Goal: Information Seeking & Learning: Learn about a topic

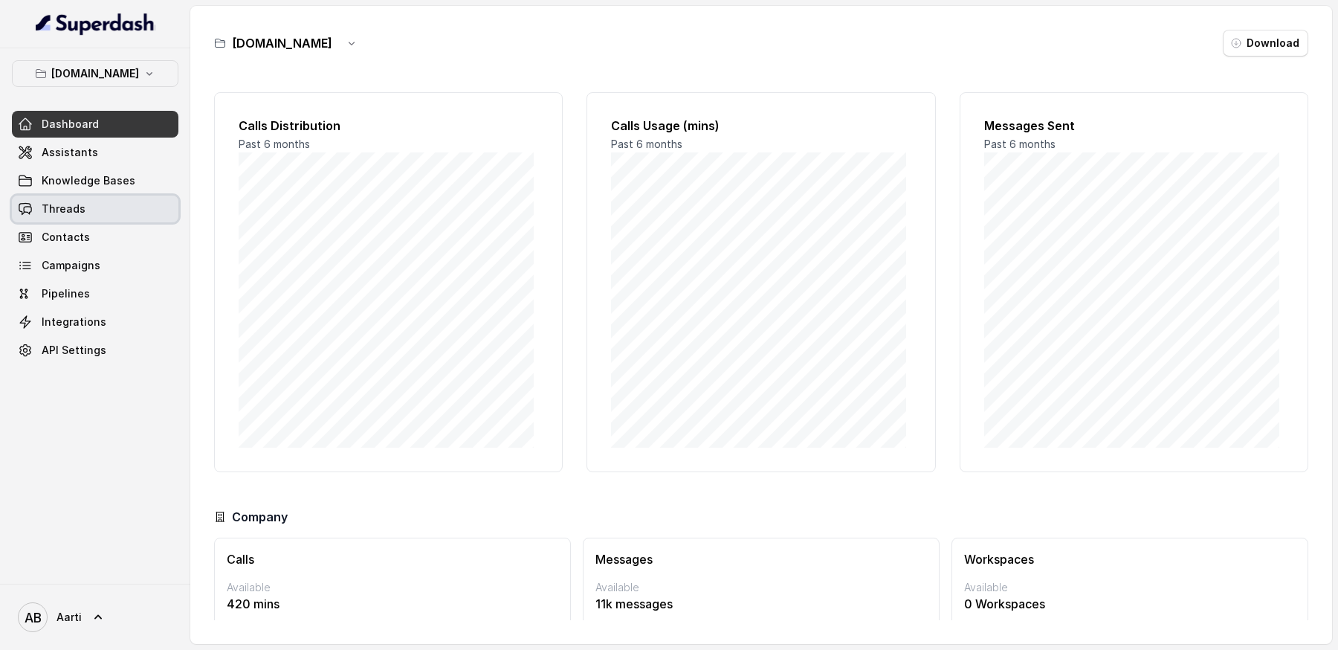
click at [73, 205] on span "Threads" at bounding box center [64, 208] width 44 height 15
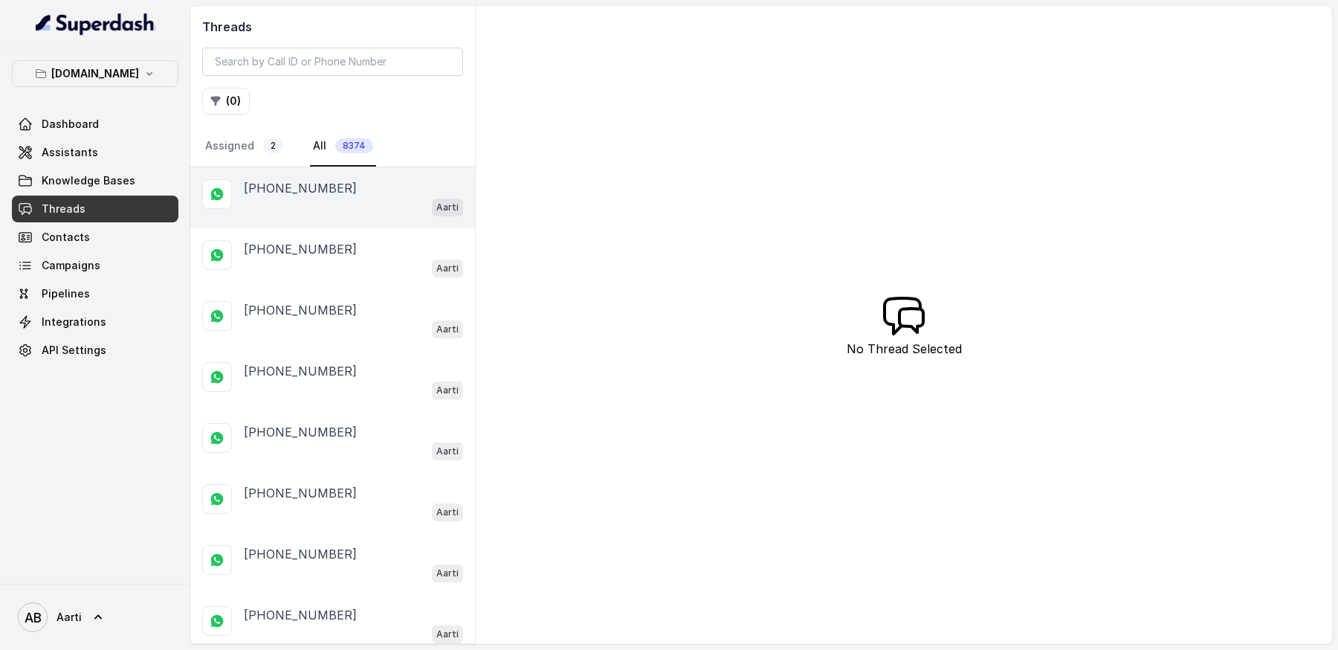
click at [274, 189] on p "[PHONE_NUMBER]" at bounding box center [300, 188] width 113 height 18
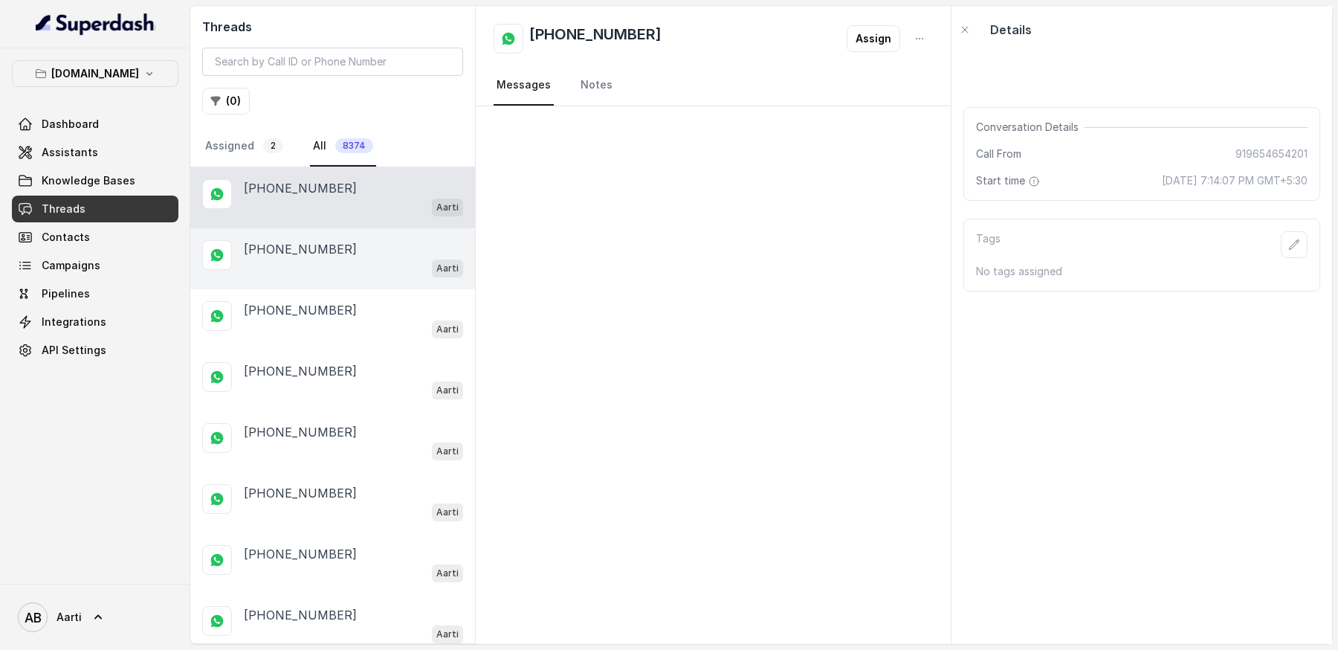
click at [292, 245] on p "[PHONE_NUMBER]" at bounding box center [300, 249] width 113 height 18
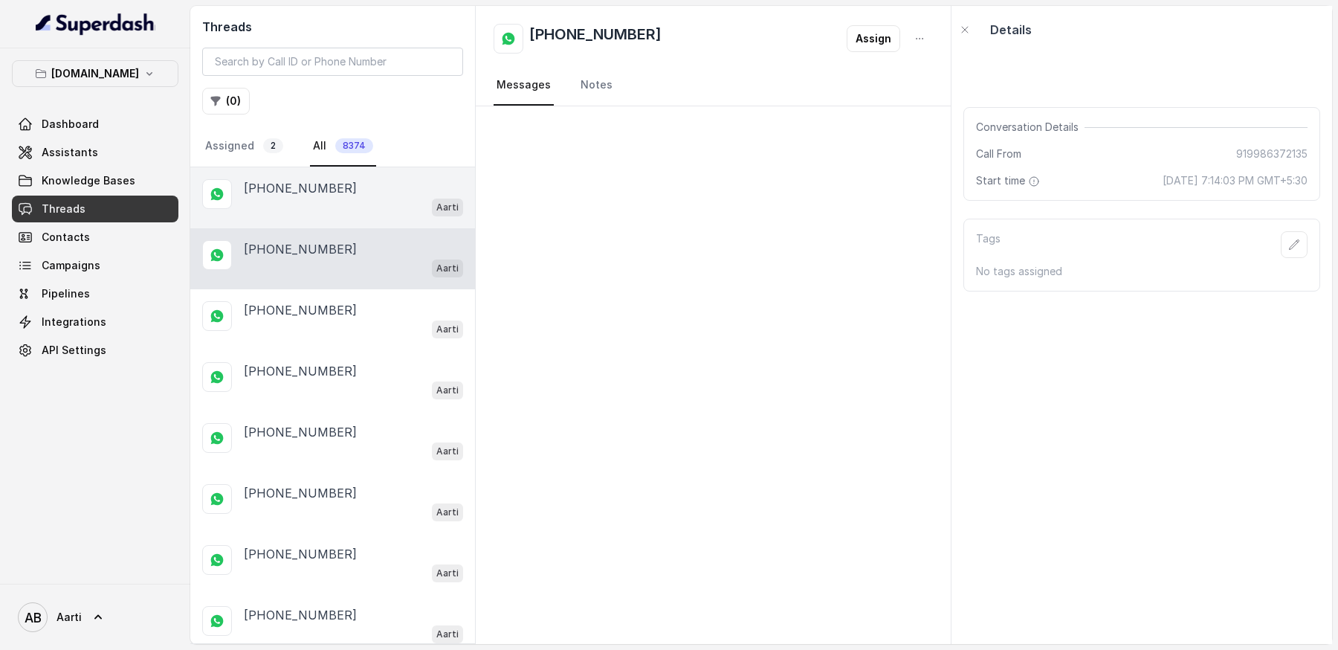
click at [263, 197] on div "Aarti" at bounding box center [353, 206] width 219 height 19
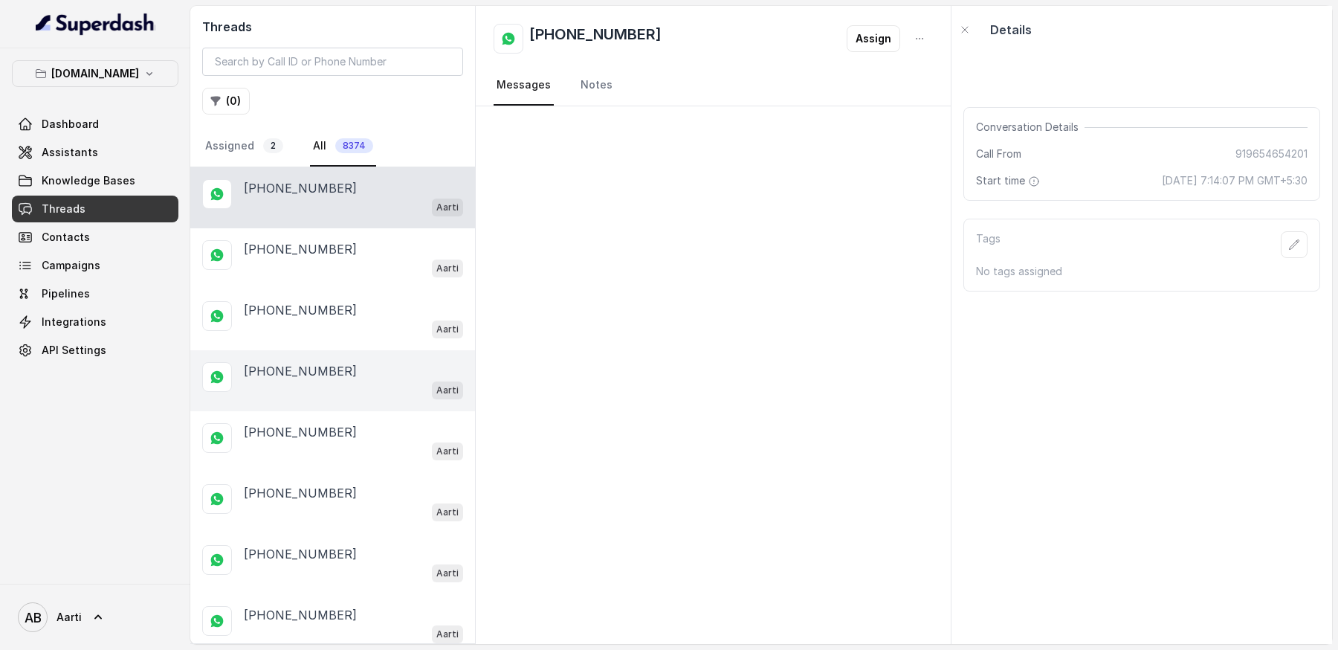
click at [297, 369] on p "[PHONE_NUMBER]" at bounding box center [300, 371] width 113 height 18
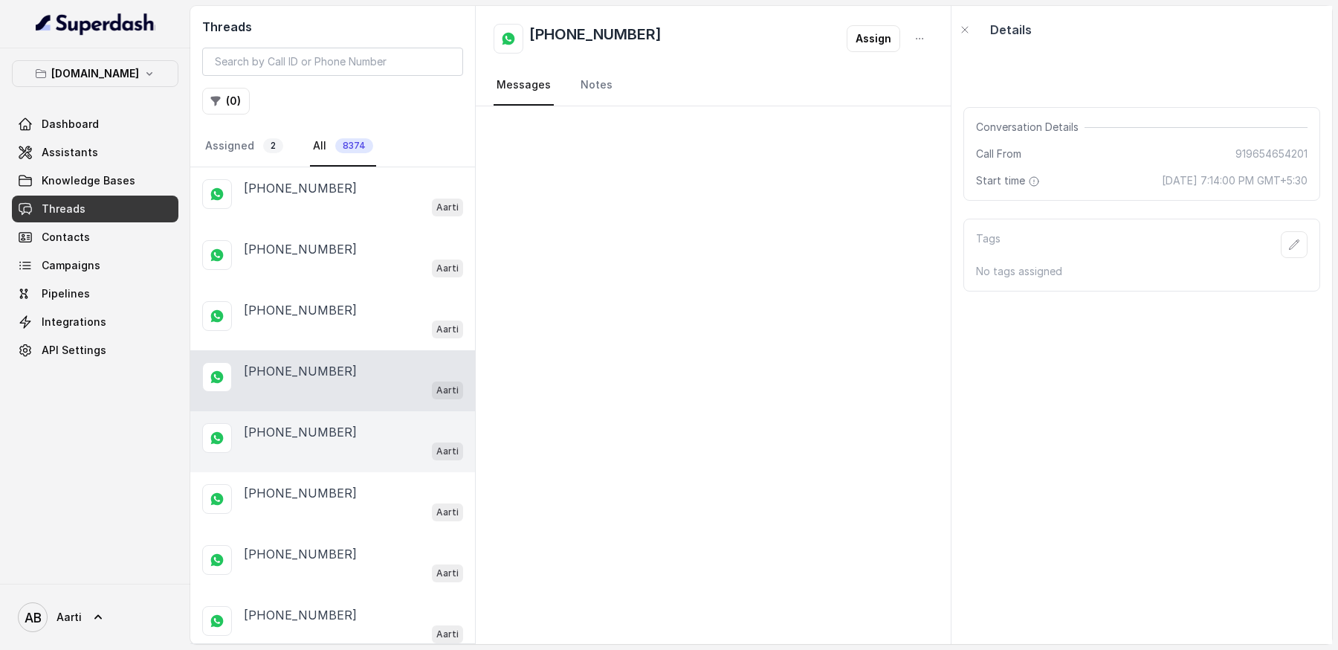
click at [306, 441] on div "Aarti" at bounding box center [353, 450] width 219 height 19
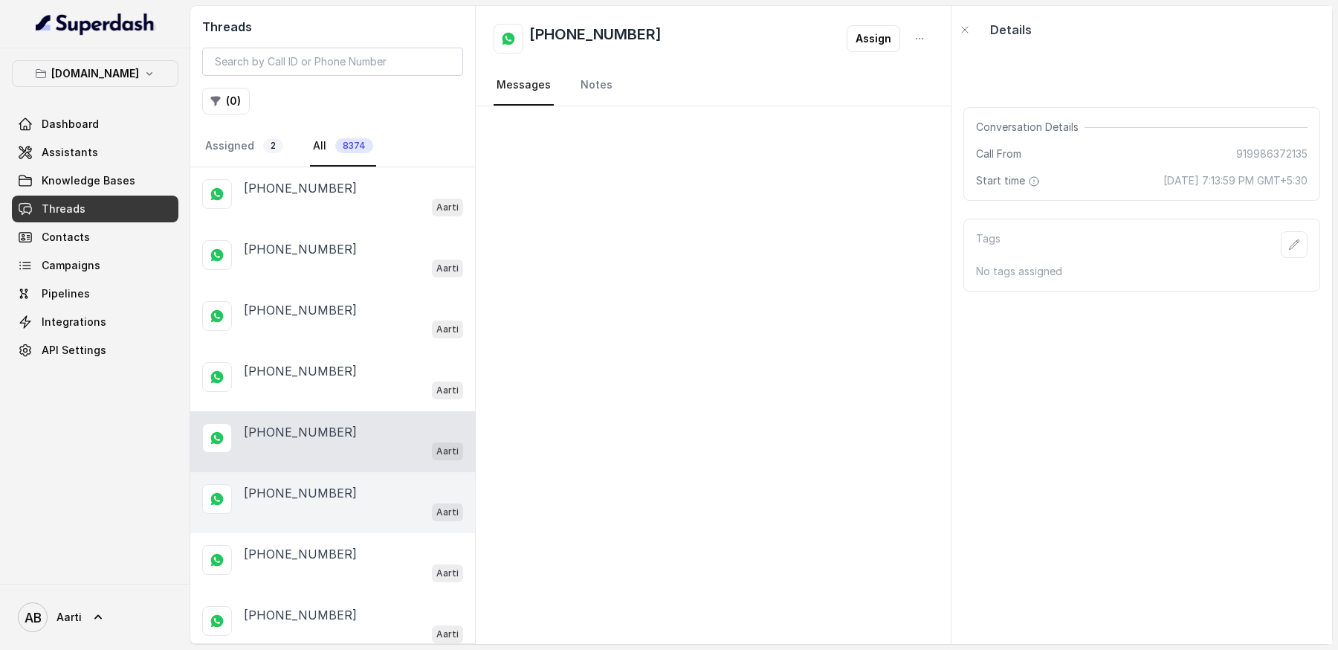
click at [297, 502] on div "Aarti" at bounding box center [353, 511] width 219 height 19
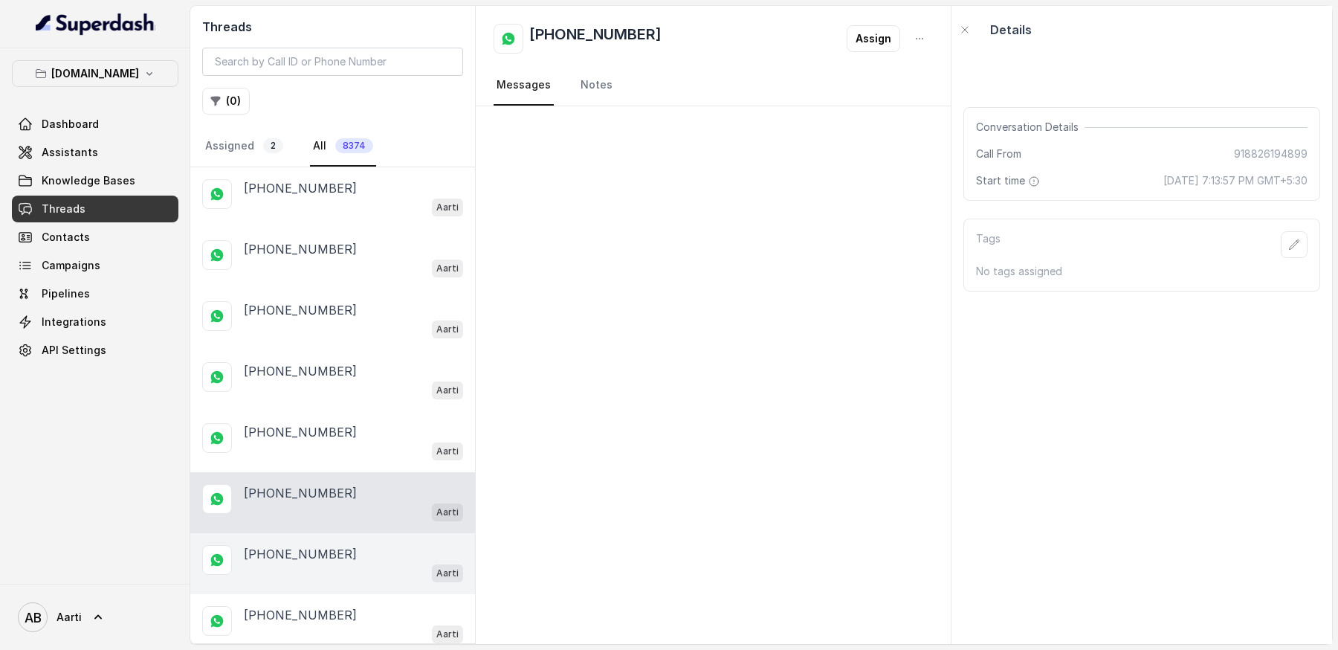
click at [297, 545] on p "[PHONE_NUMBER]" at bounding box center [300, 554] width 113 height 18
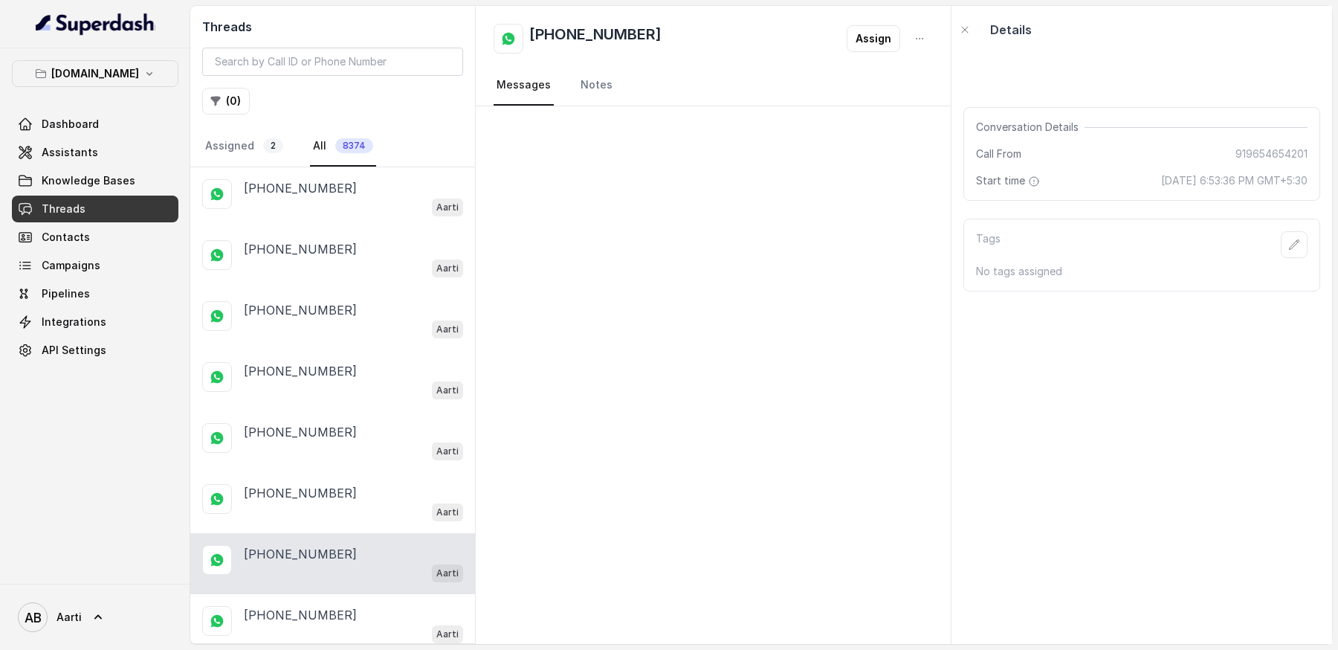
click at [289, 582] on div "[PHONE_NUMBER] Aarti" at bounding box center [332, 563] width 285 height 61
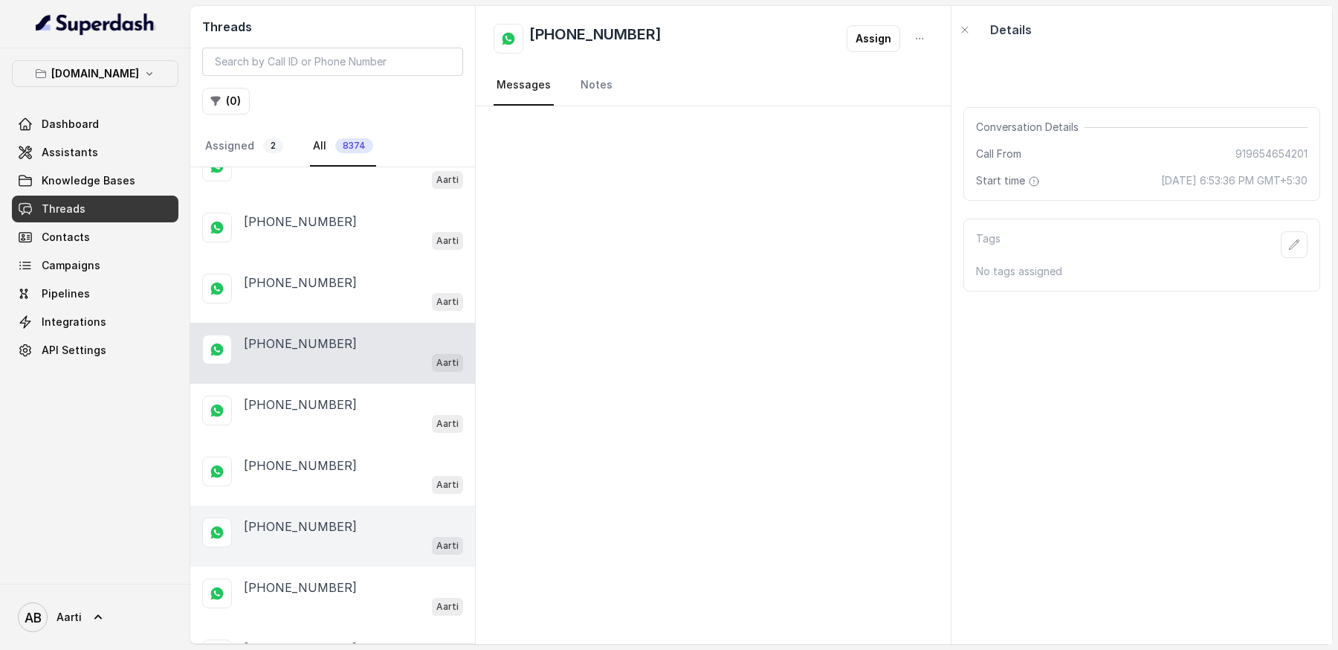
scroll to position [223, 0]
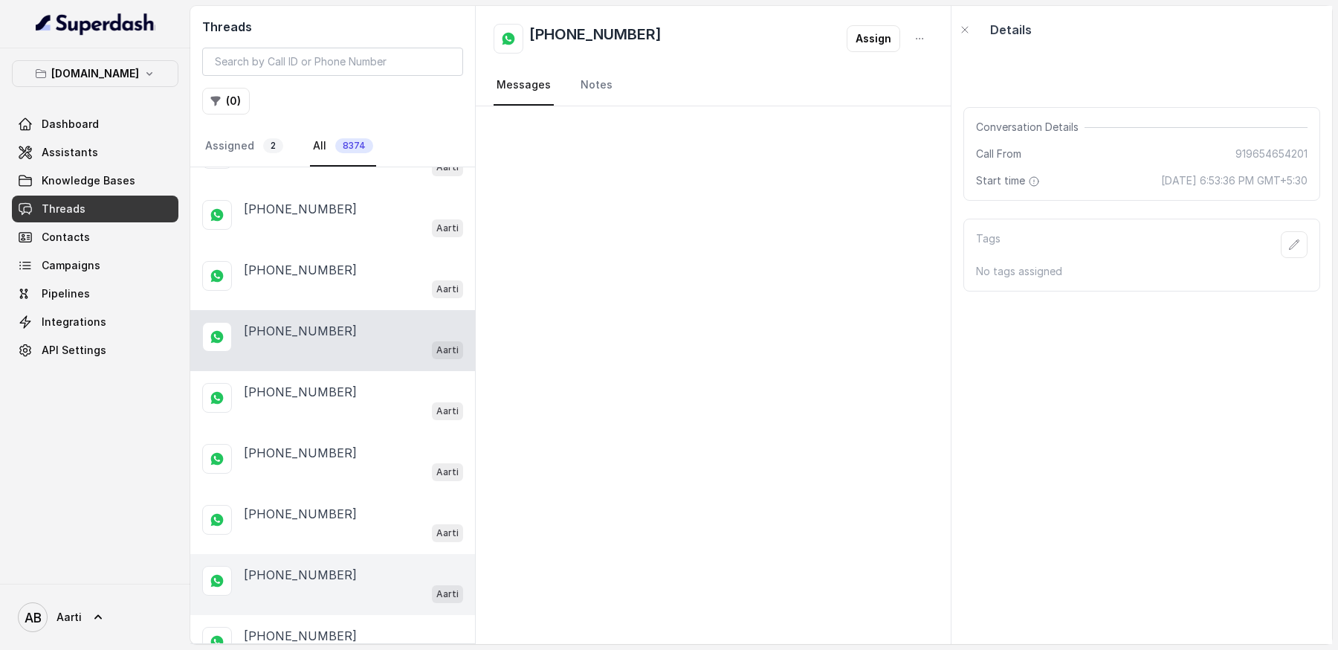
click at [284, 583] on div "Aarti" at bounding box center [353, 592] width 219 height 19
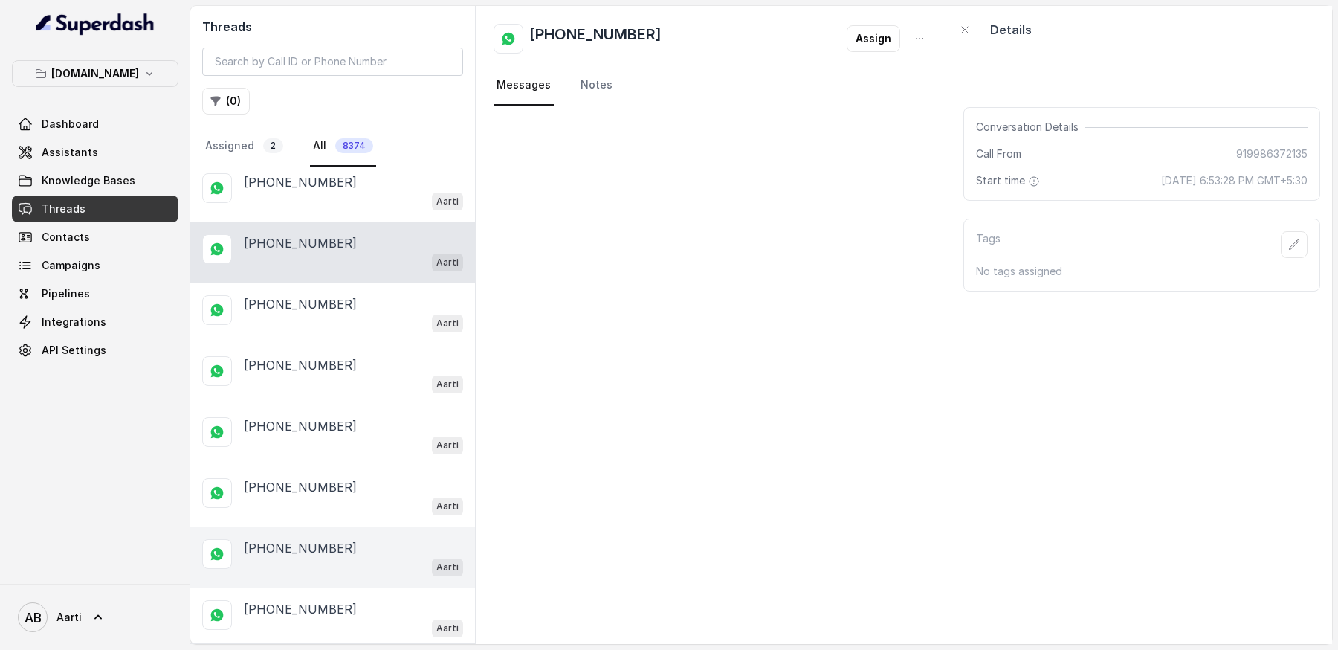
scroll to position [557, 0]
click at [296, 554] on div "Aarti" at bounding box center [353, 563] width 219 height 19
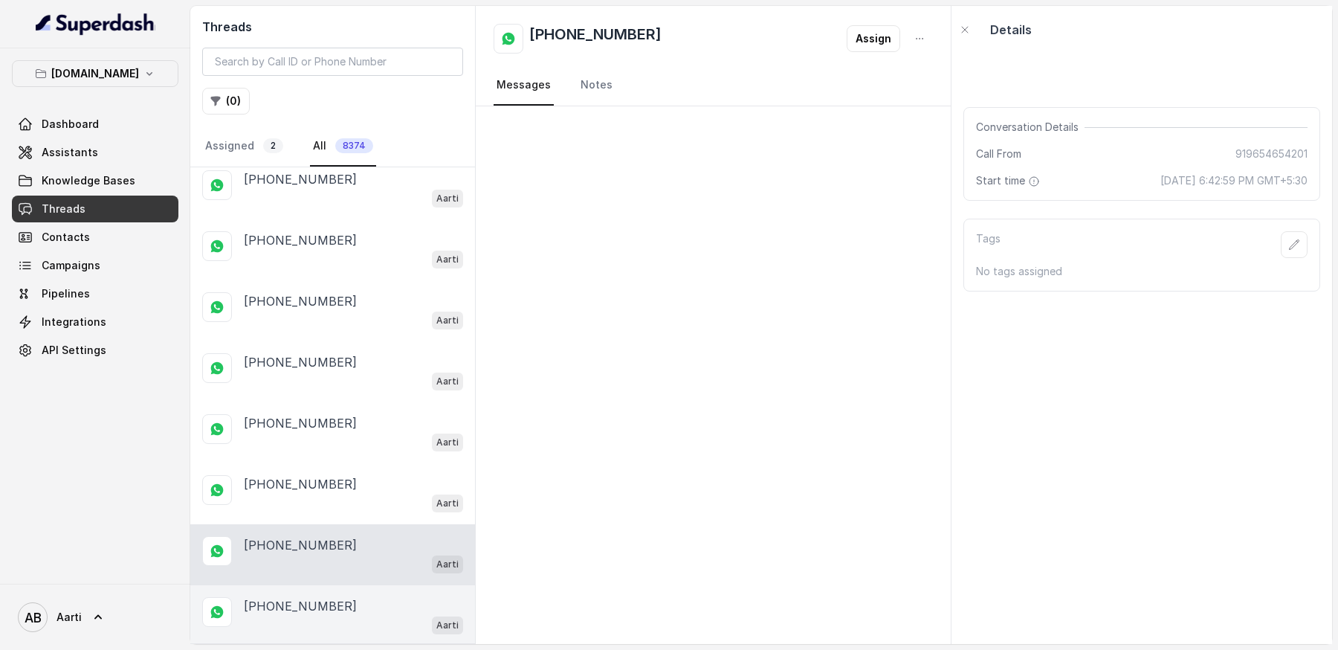
click at [294, 597] on p "[PHONE_NUMBER]" at bounding box center [300, 606] width 113 height 18
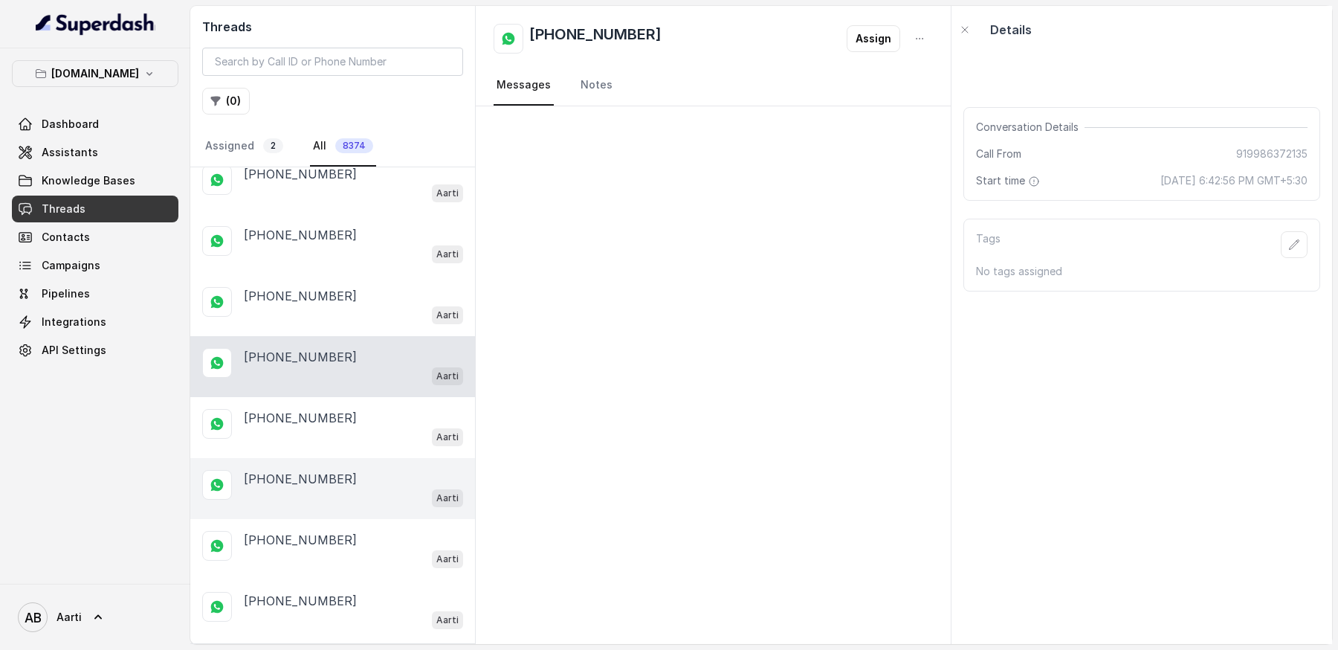
scroll to position [894, 0]
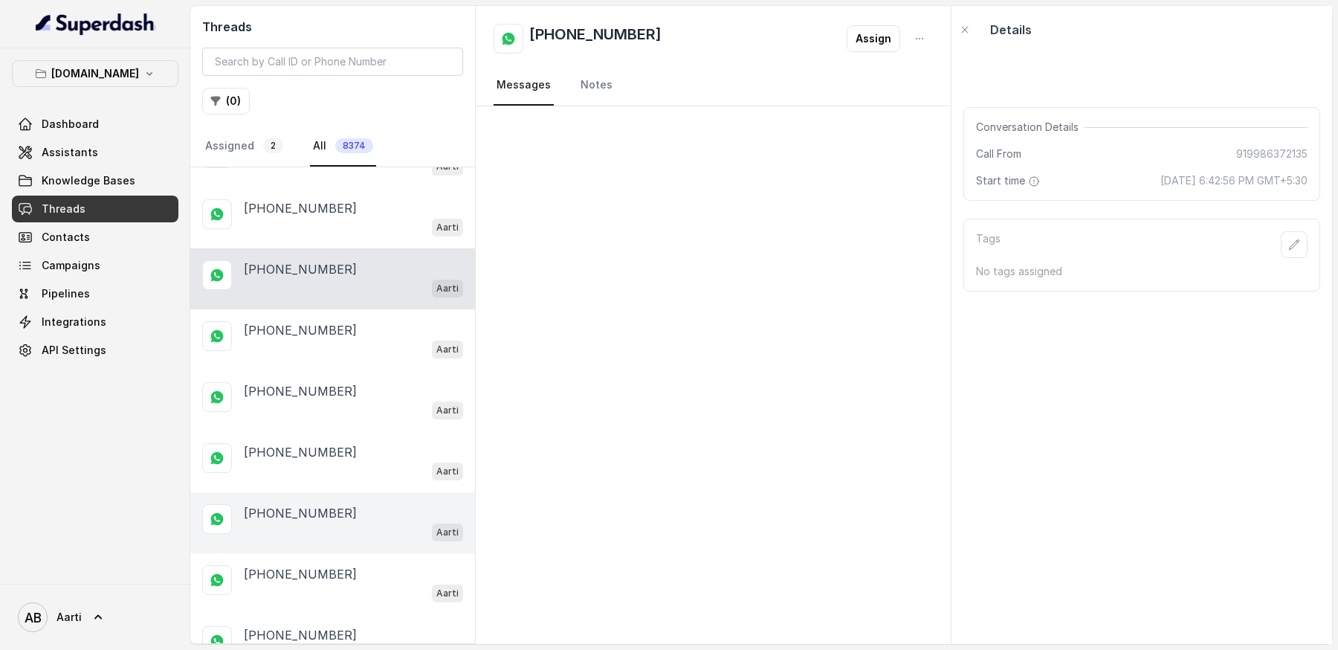
click at [288, 492] on div "[PHONE_NUMBER] Aarti" at bounding box center [332, 522] width 285 height 61
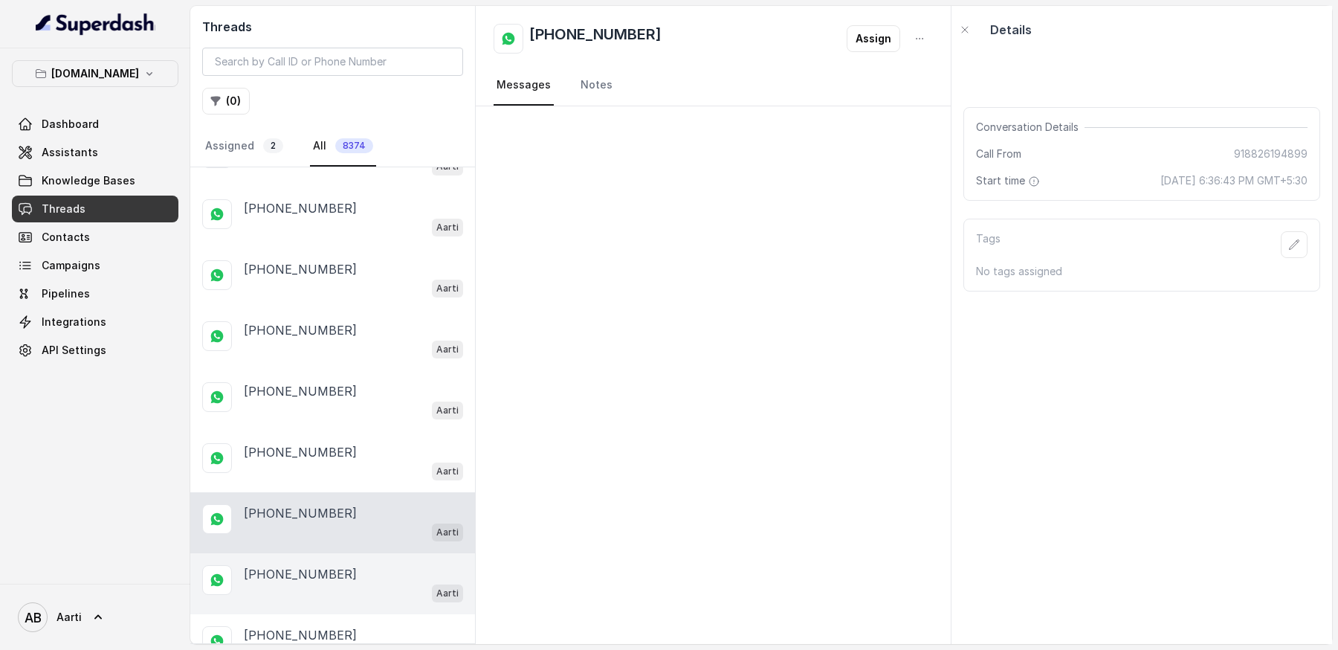
click at [281, 588] on div "[PHONE_NUMBER] Aarti" at bounding box center [332, 583] width 285 height 61
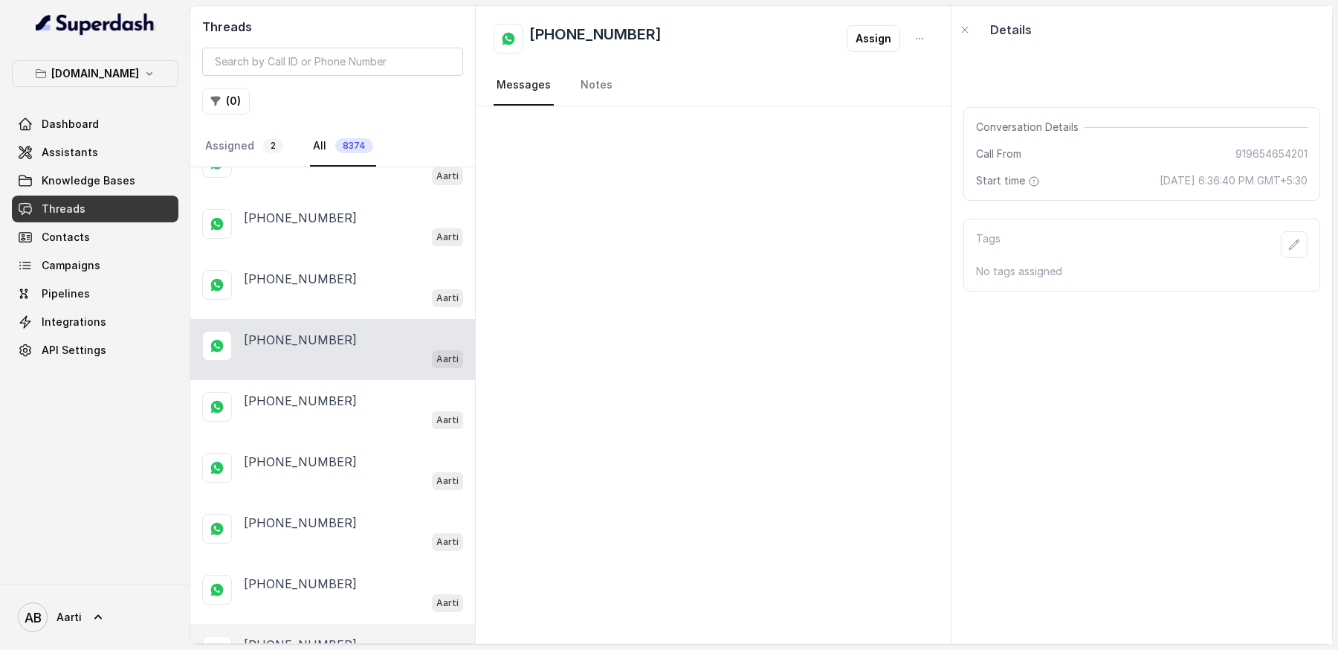
scroll to position [1201, 0]
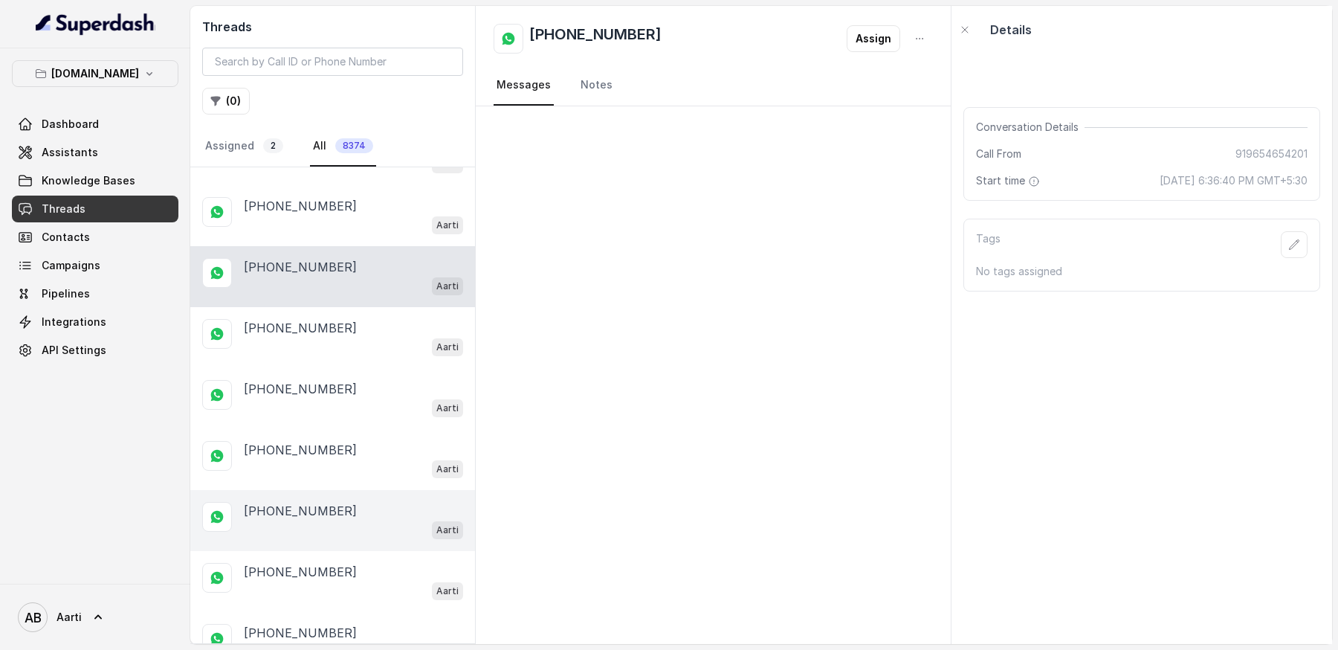
click at [276, 490] on div "[PHONE_NUMBER] Aarti" at bounding box center [332, 520] width 285 height 61
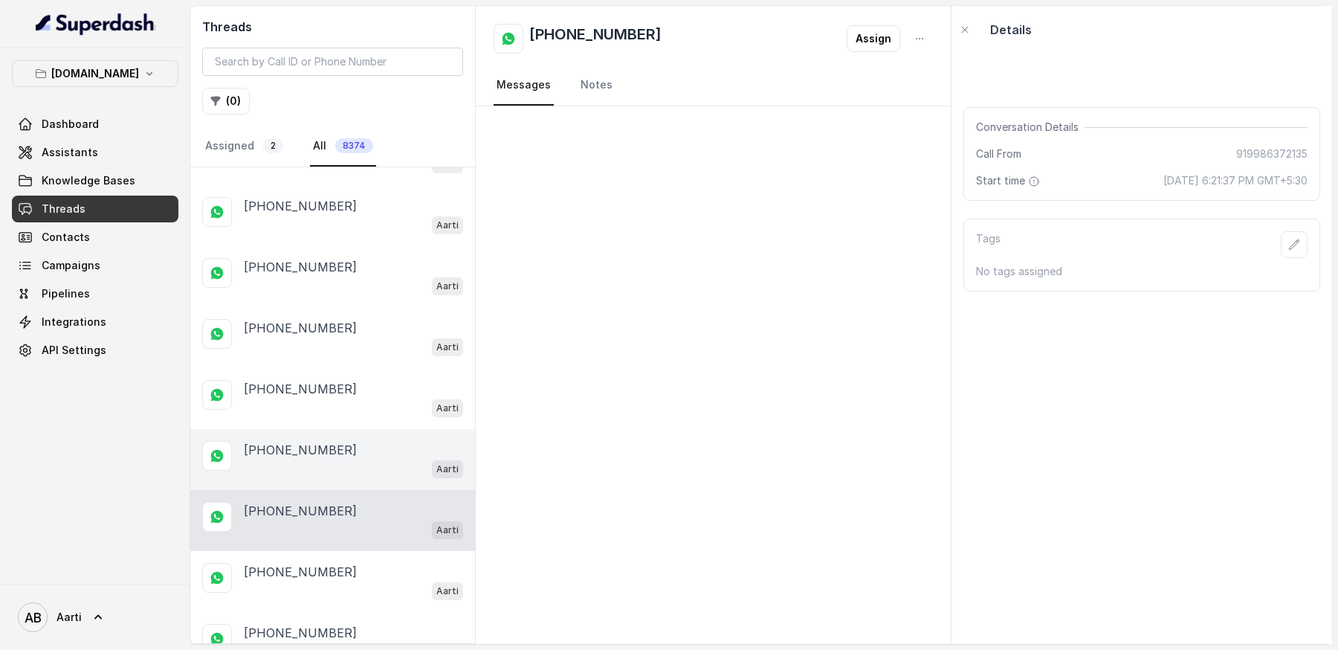
click at [285, 441] on p "[PHONE_NUMBER]" at bounding box center [300, 450] width 113 height 18
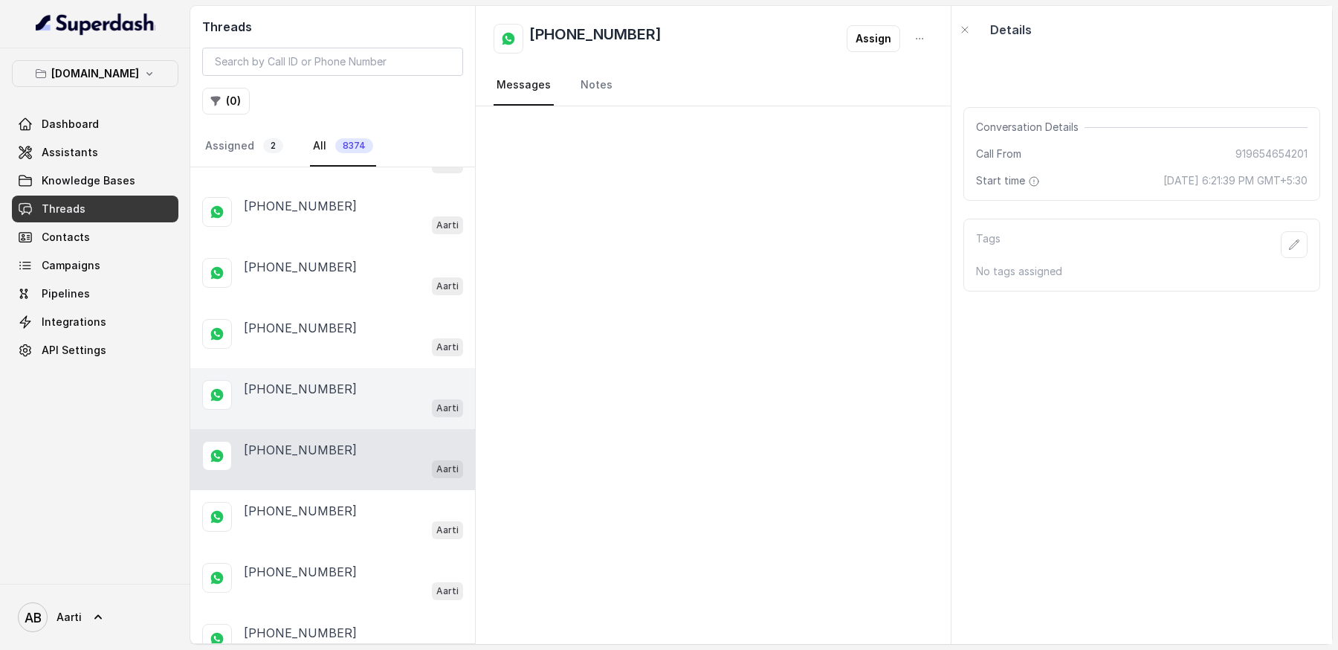
click at [293, 380] on p "[PHONE_NUMBER]" at bounding box center [300, 389] width 113 height 18
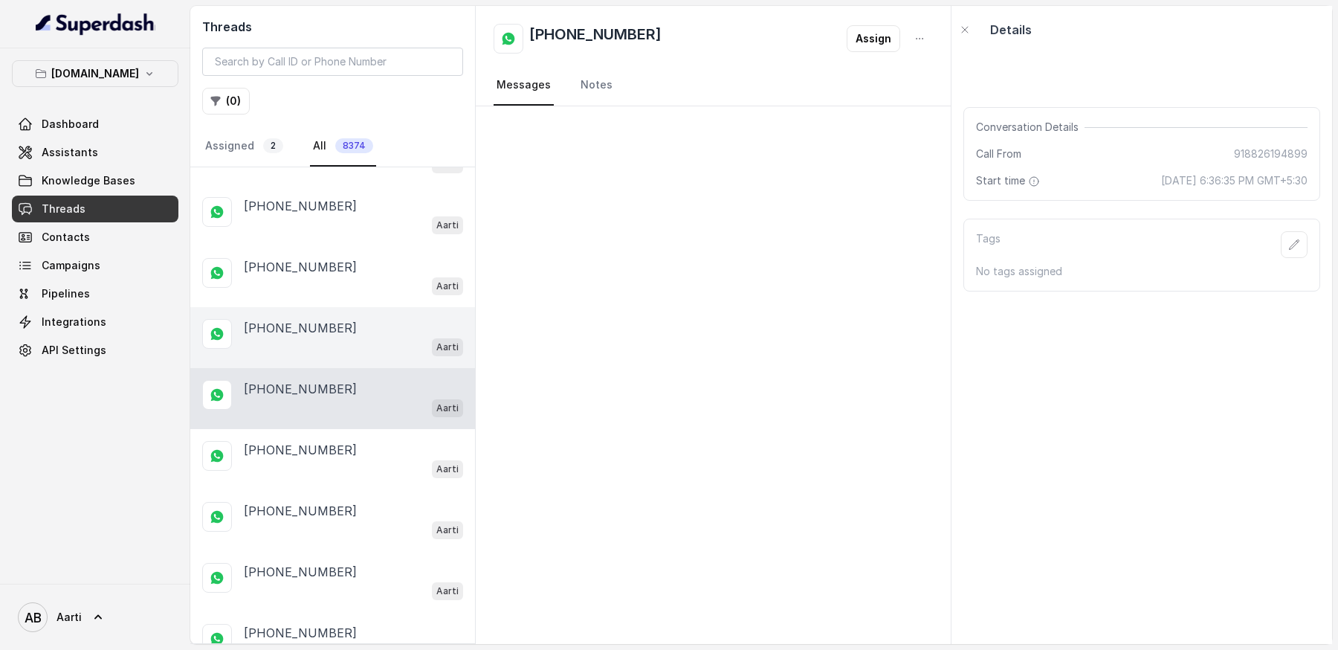
click at [295, 307] on div "[PHONE_NUMBER] Aarti" at bounding box center [332, 337] width 285 height 61
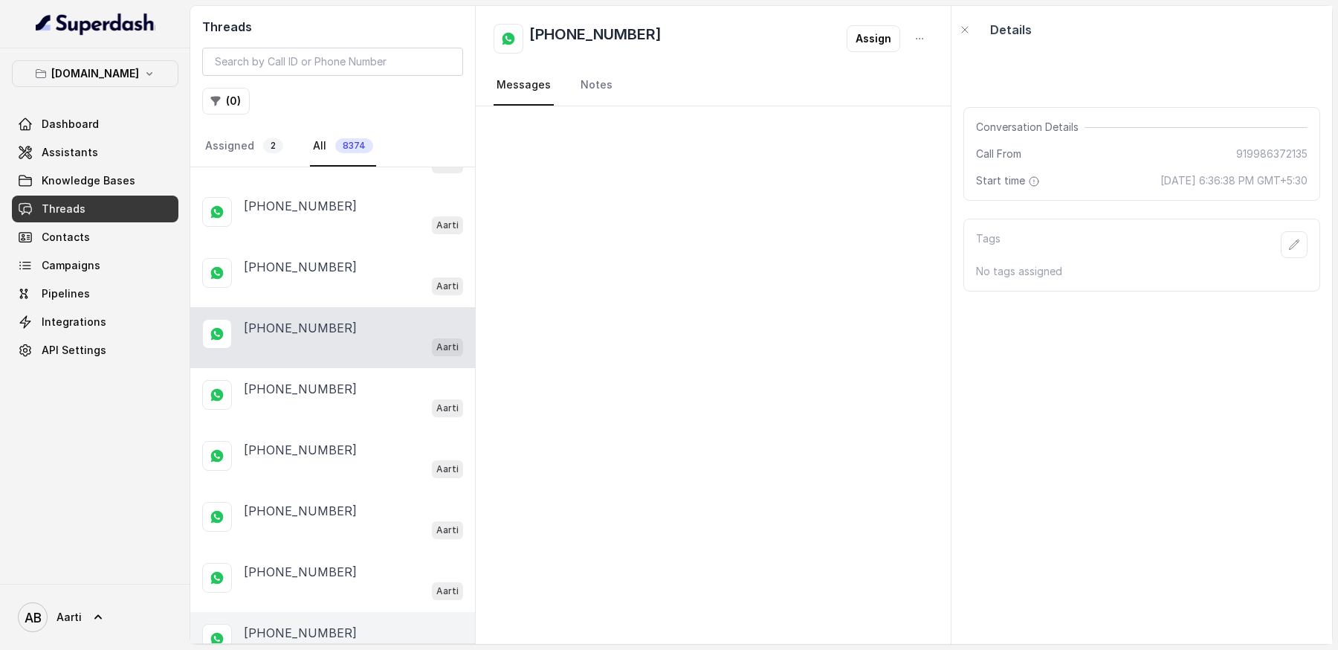
click at [295, 624] on p "[PHONE_NUMBER]" at bounding box center [300, 633] width 113 height 18
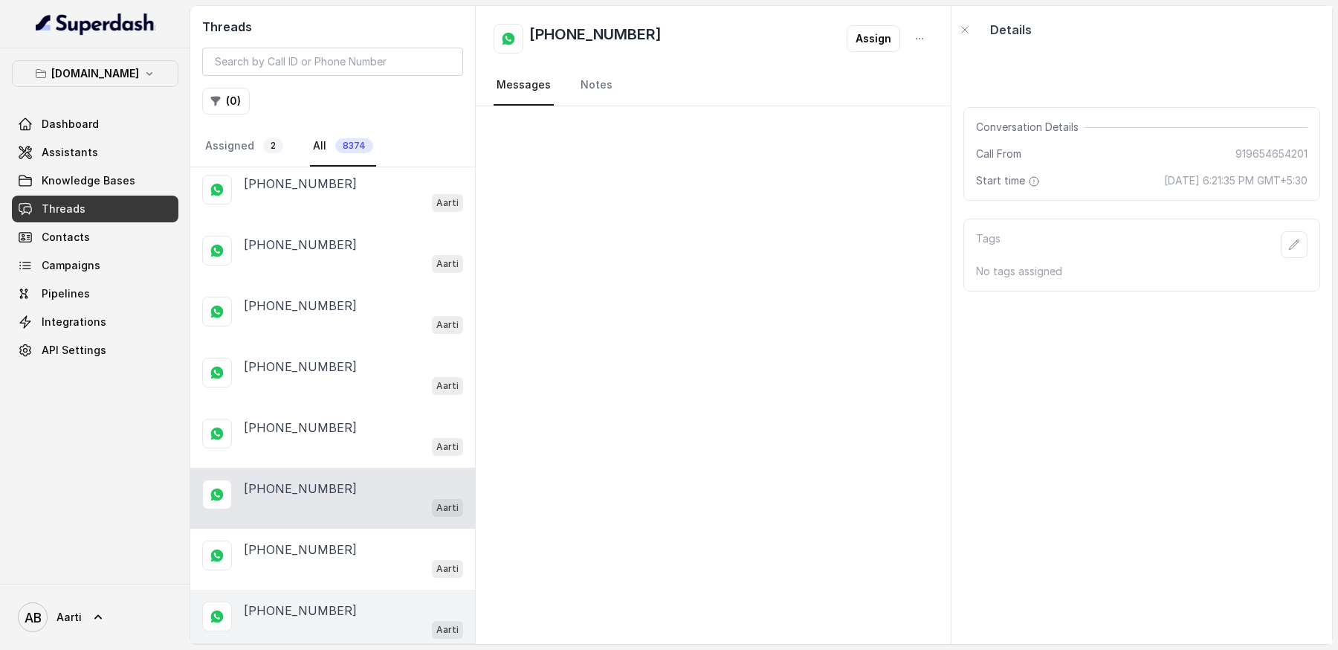
scroll to position [1430, 0]
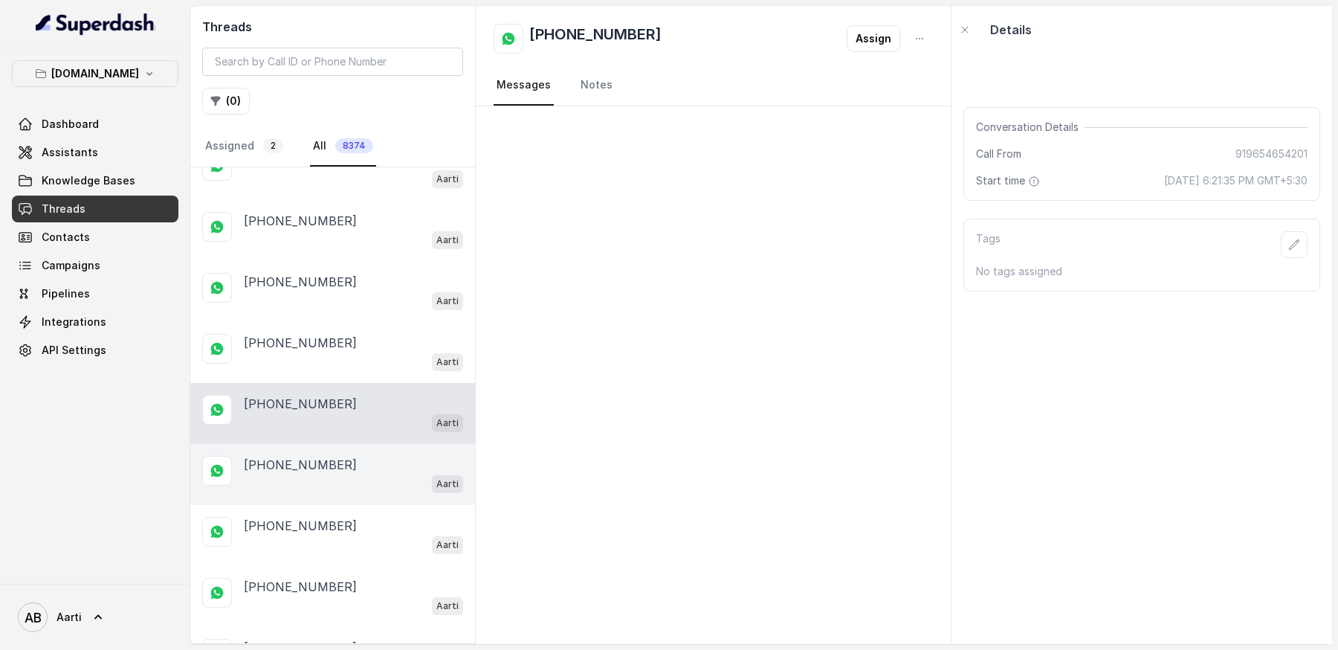
click at [288, 456] on p "[PHONE_NUMBER]" at bounding box center [300, 465] width 113 height 18
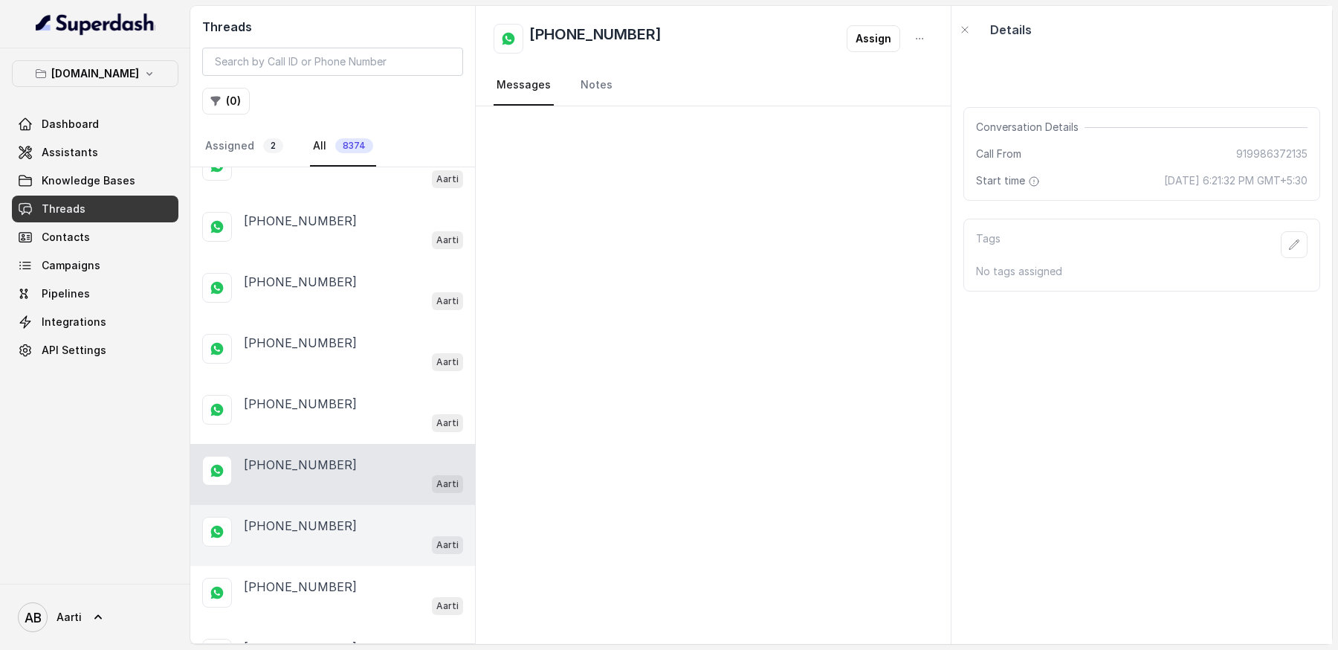
click at [274, 534] on div "Aarti" at bounding box center [353, 543] width 219 height 19
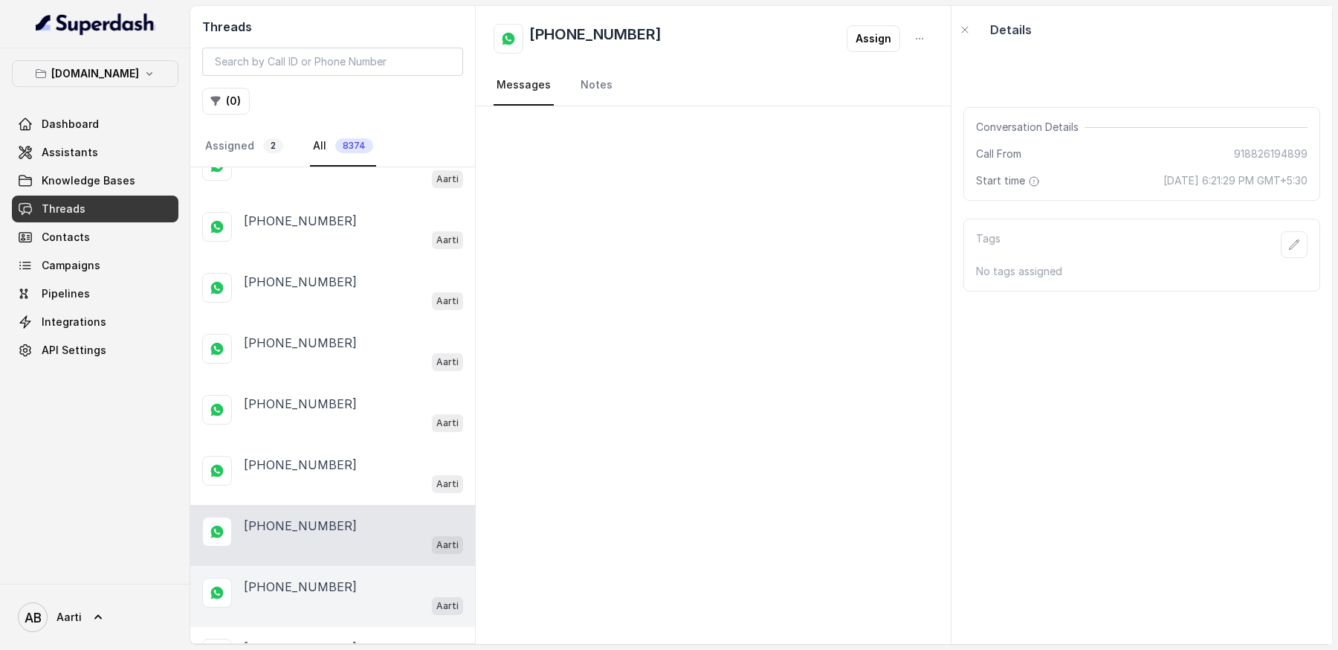
click at [294, 595] on div "Aarti" at bounding box center [353, 604] width 219 height 19
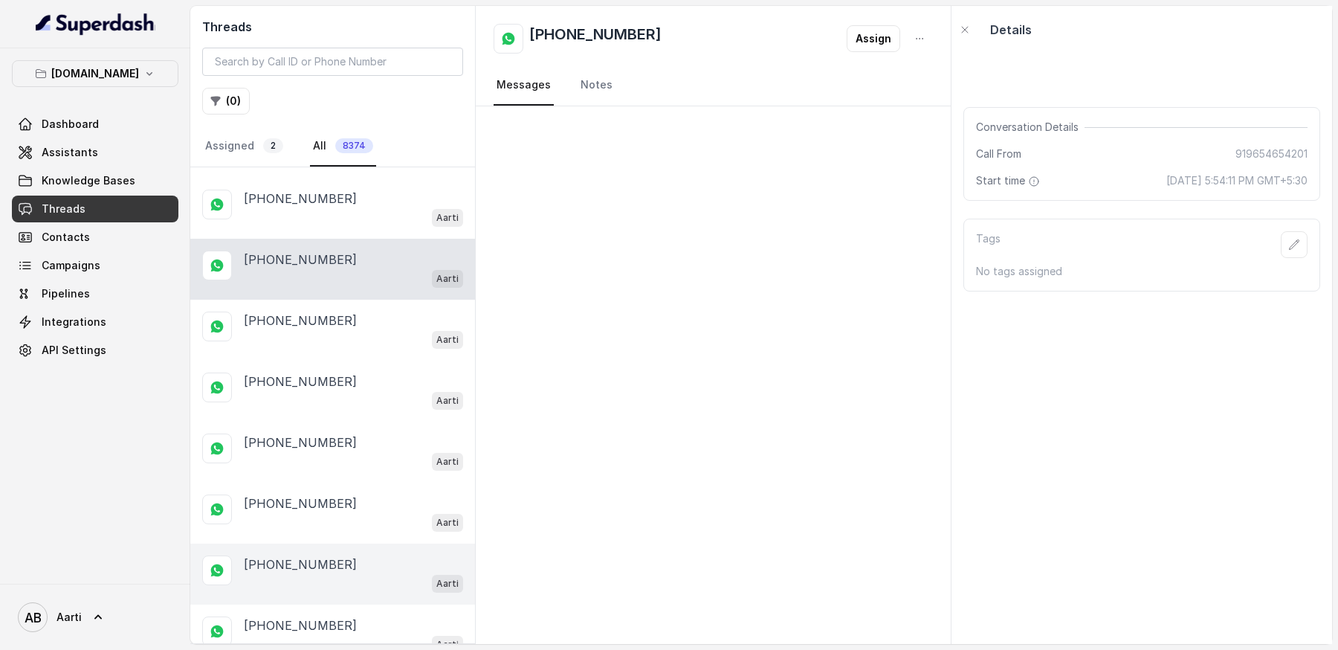
scroll to position [1770, 0]
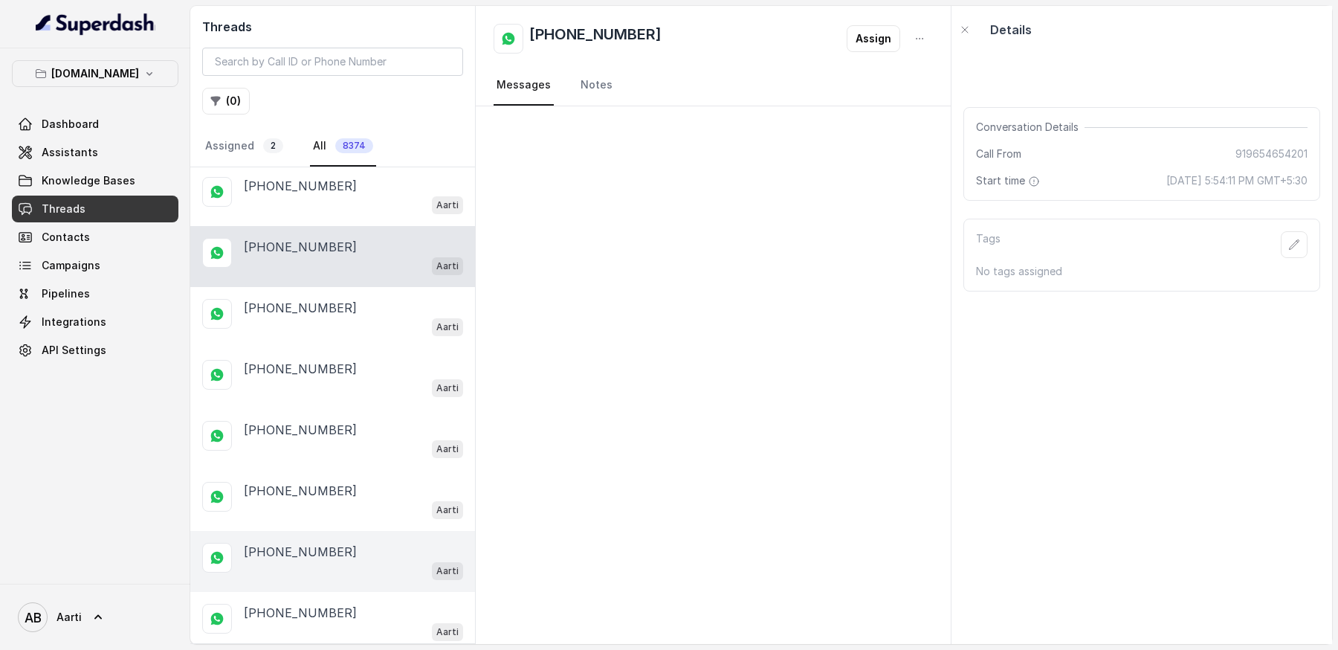
click at [282, 560] on div "Aarti" at bounding box center [353, 569] width 219 height 19
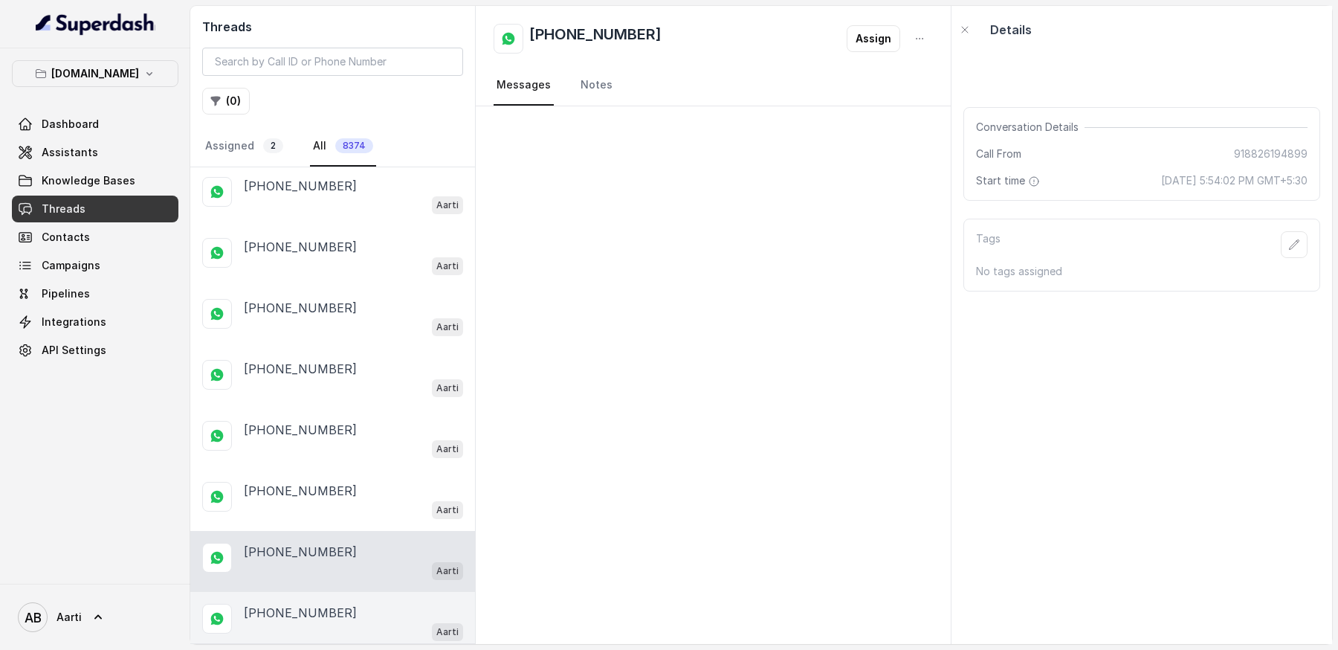
click at [286, 604] on p "[PHONE_NUMBER]" at bounding box center [300, 613] width 113 height 18
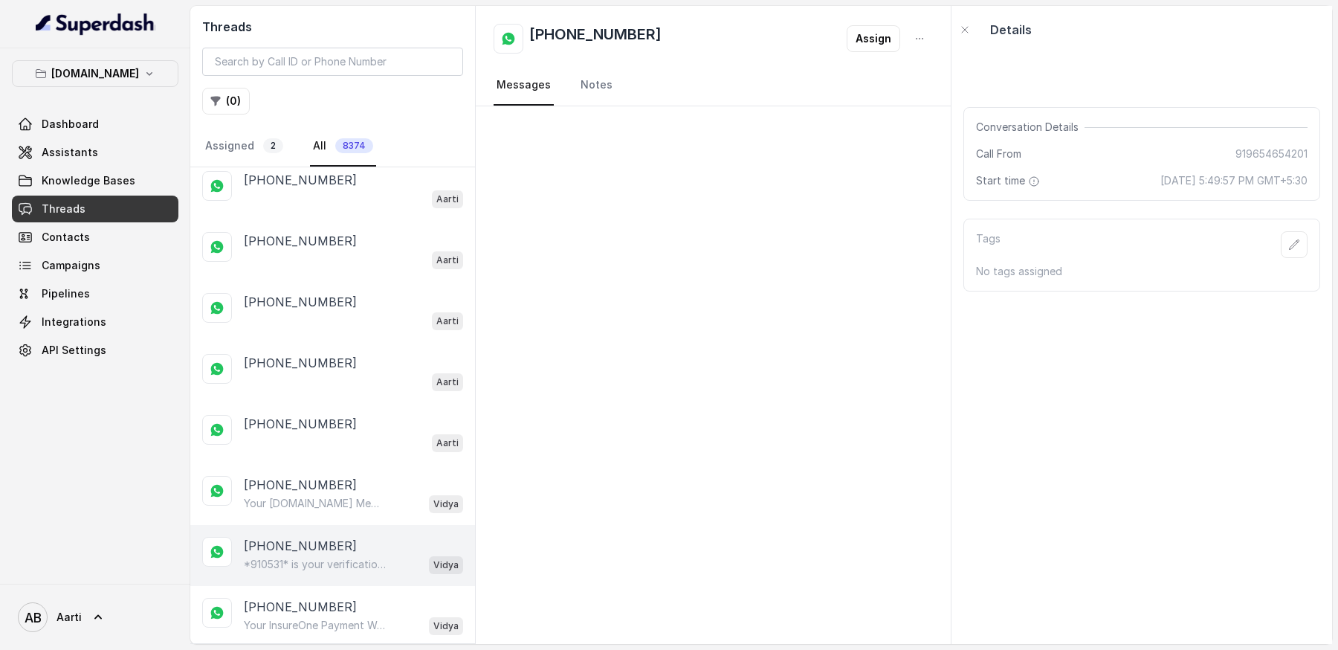
scroll to position [2500, 0]
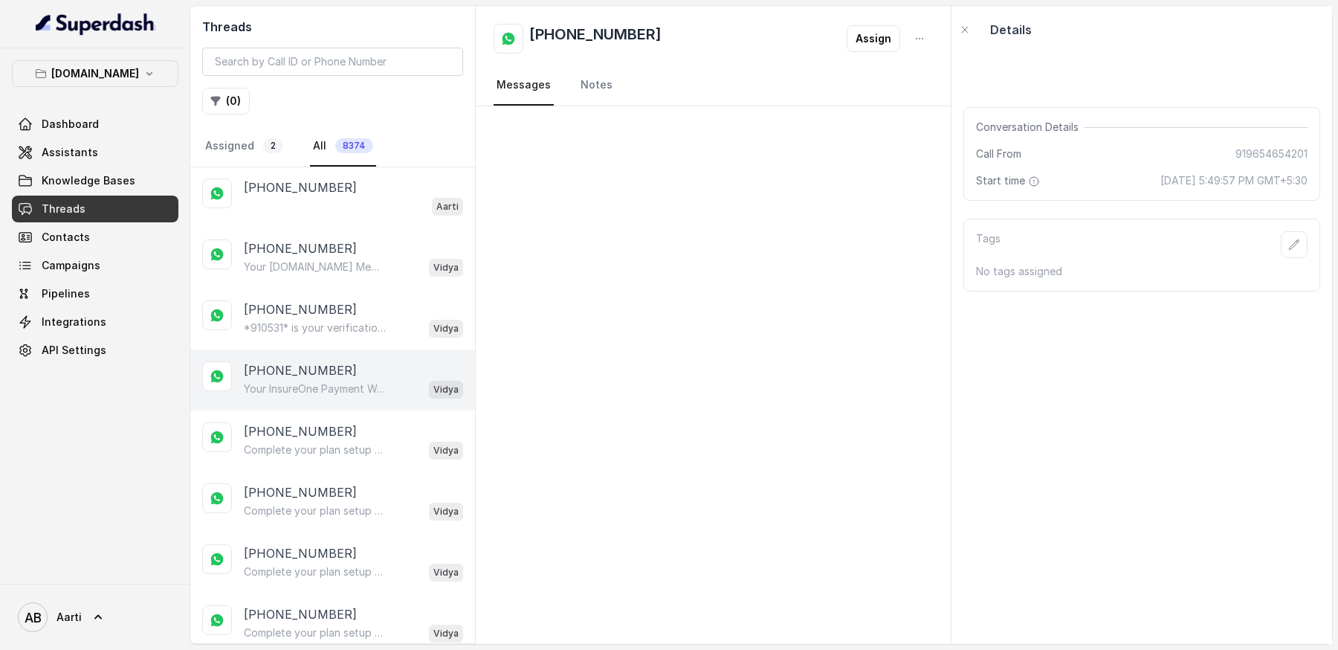
click at [294, 379] on div "Your InsureOne Payment Was Successful Hi, Thanks for your payment of ₹11! You c…" at bounding box center [353, 388] width 219 height 19
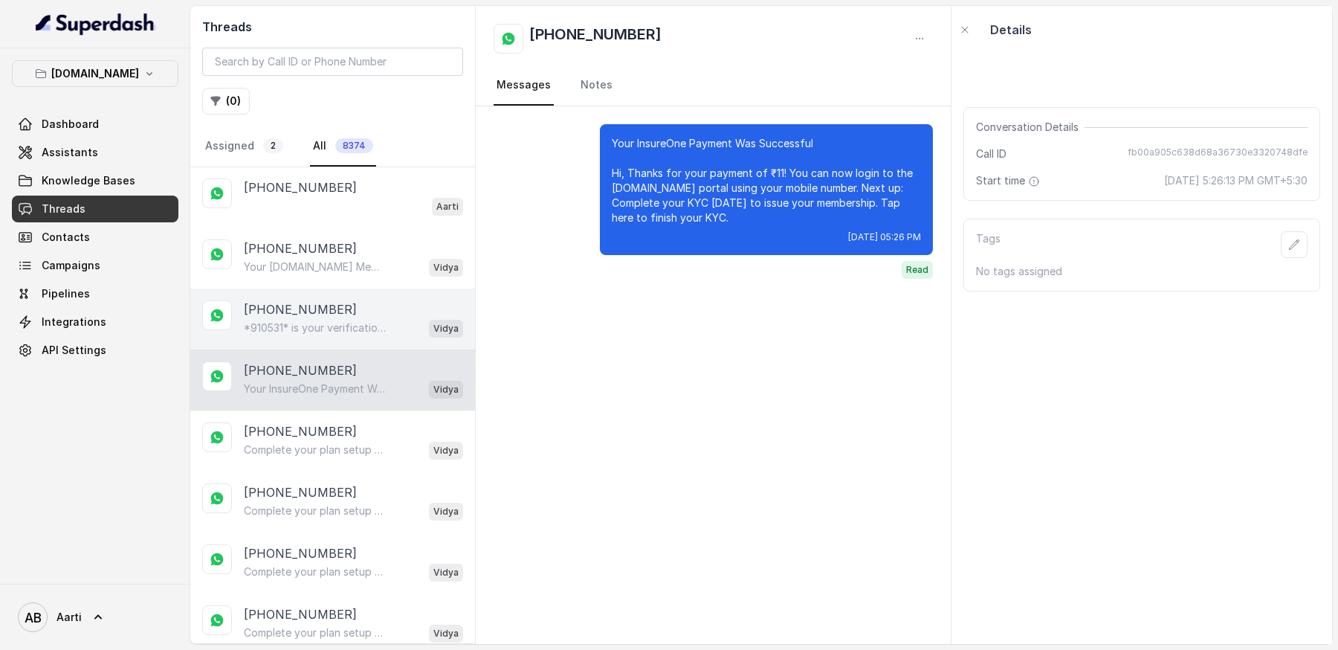
click at [287, 318] on div "*910531* is your verification code. For your security, do not share this code. …" at bounding box center [353, 327] width 219 height 19
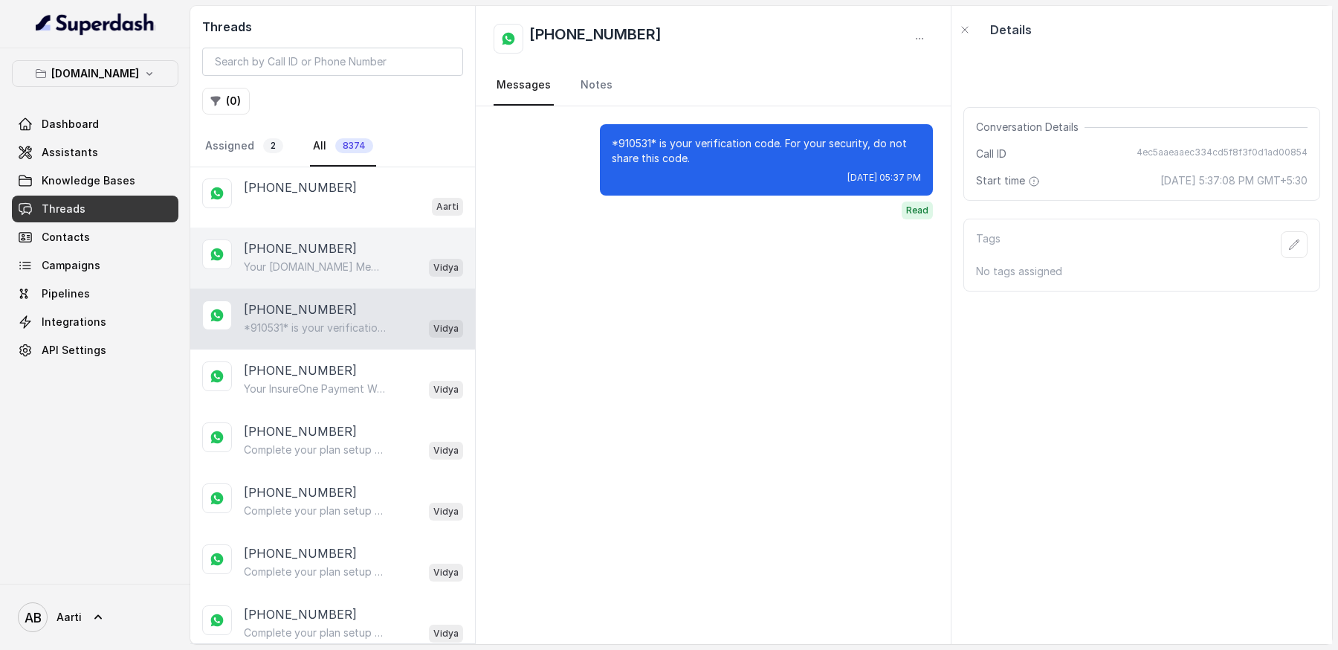
click at [285, 239] on p "[PHONE_NUMBER]" at bounding box center [300, 248] width 113 height 18
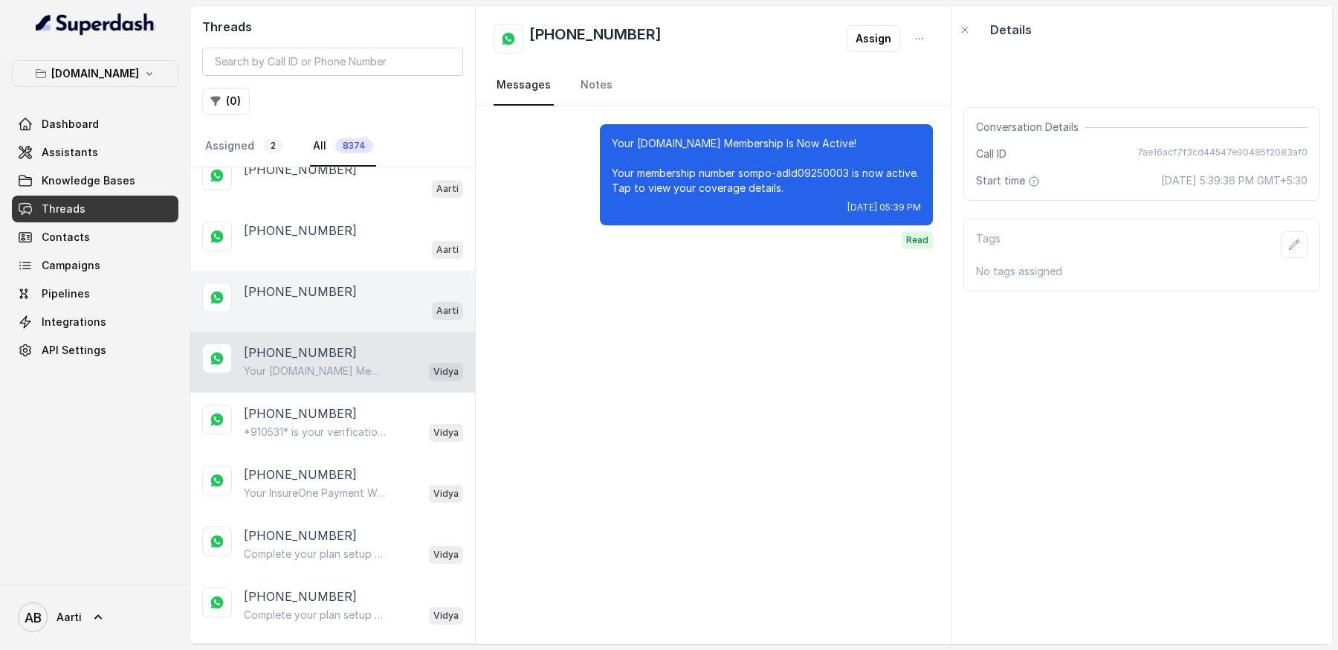
scroll to position [2388, 0]
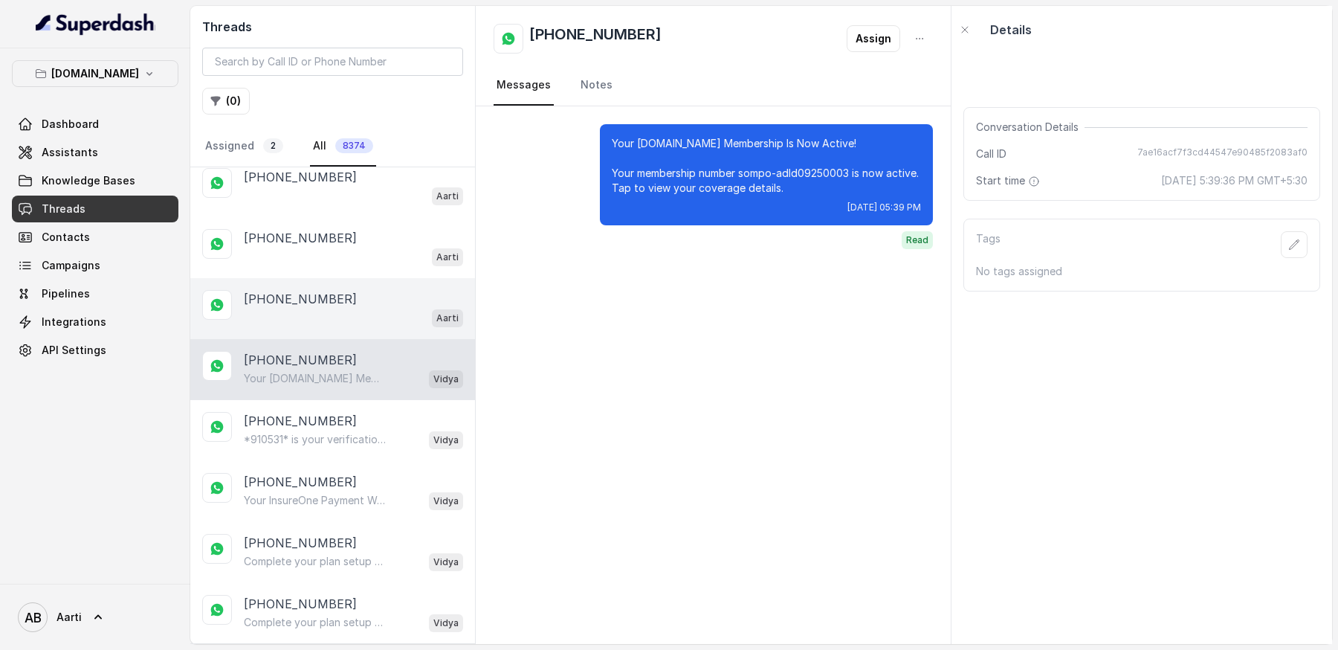
click at [292, 290] on p "[PHONE_NUMBER]" at bounding box center [300, 299] width 113 height 18
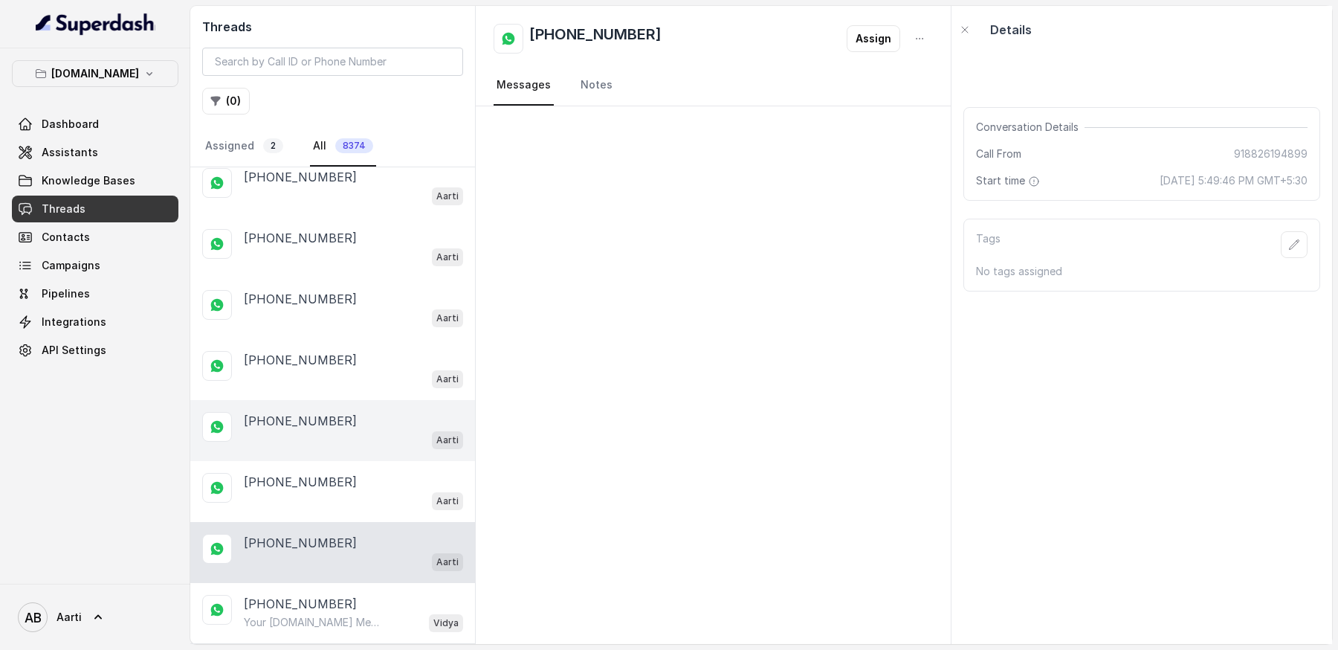
scroll to position [2126, 0]
